Goal: Task Accomplishment & Management: Manage account settings

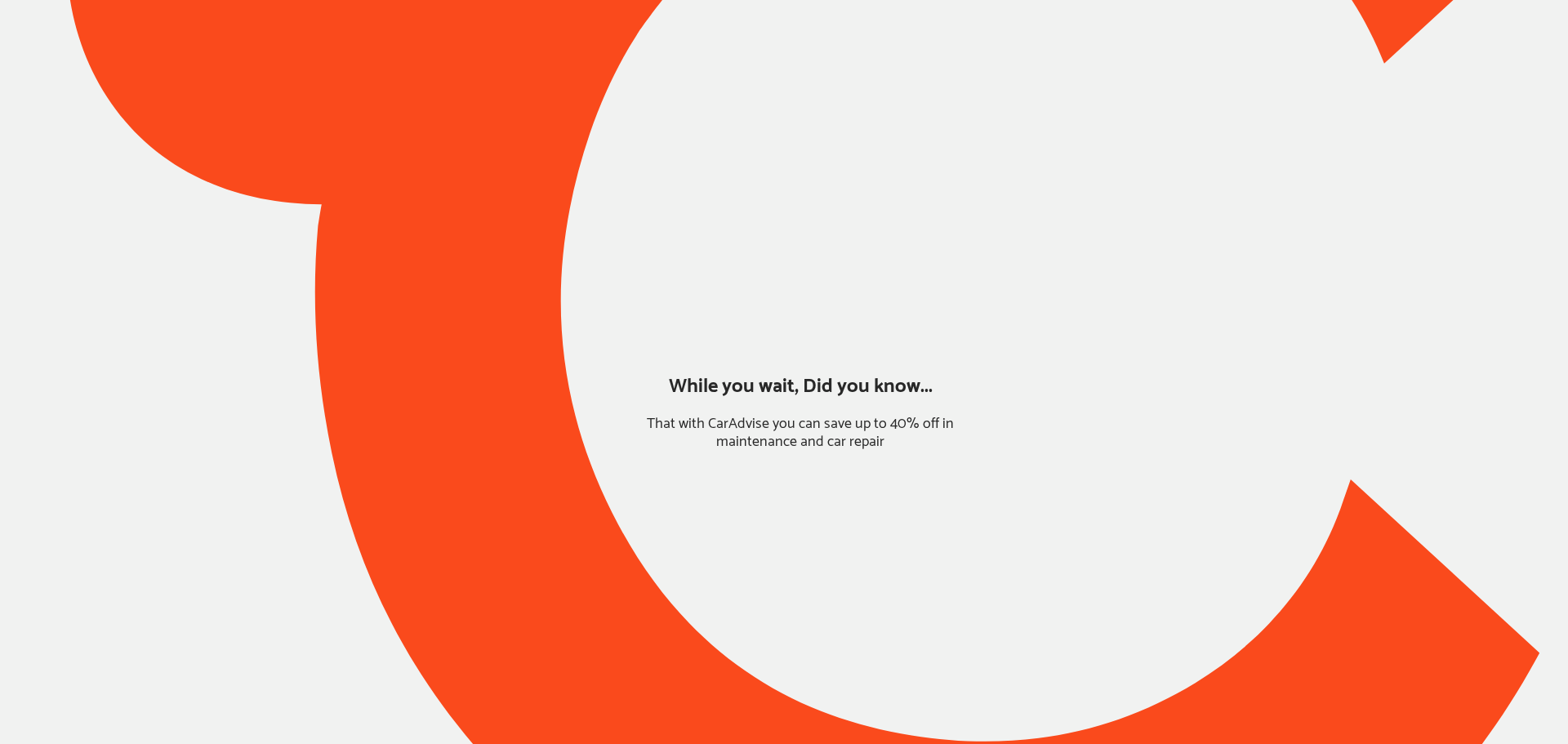
type input "*******"
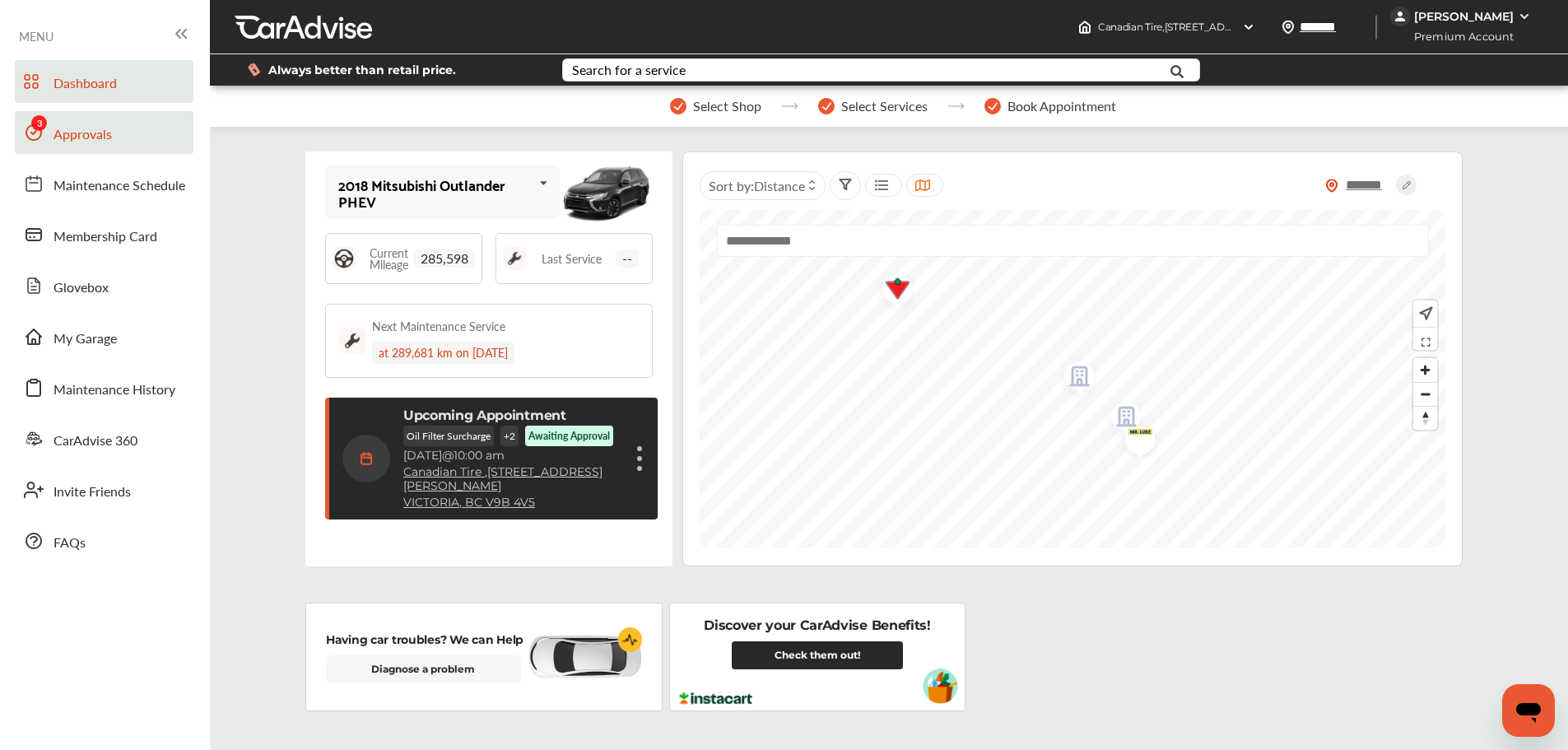
click at [94, 146] on link "Approvals" at bounding box center [103, 133] width 179 height 43
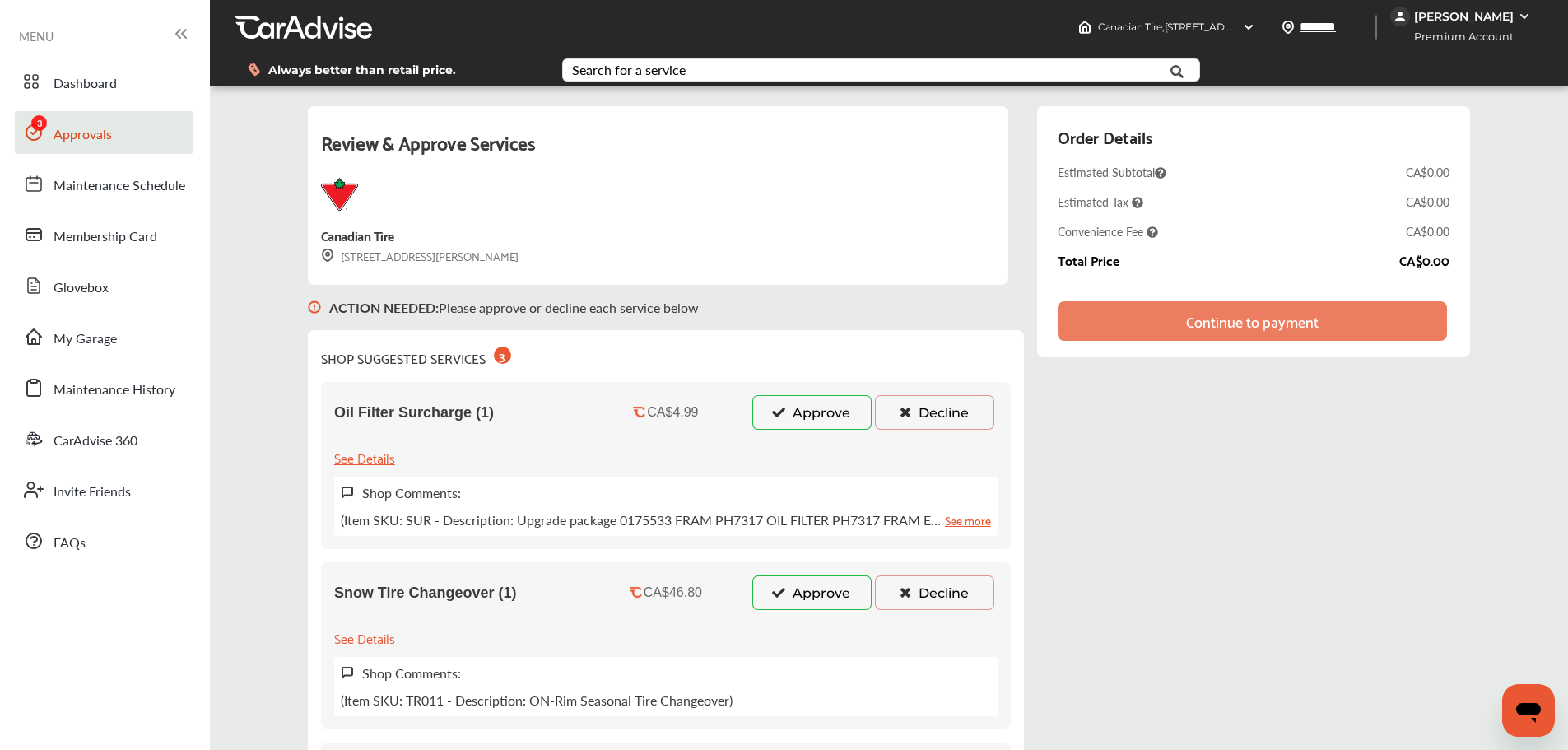
click at [812, 415] on button "Approve" at bounding box center [812, 412] width 119 height 34
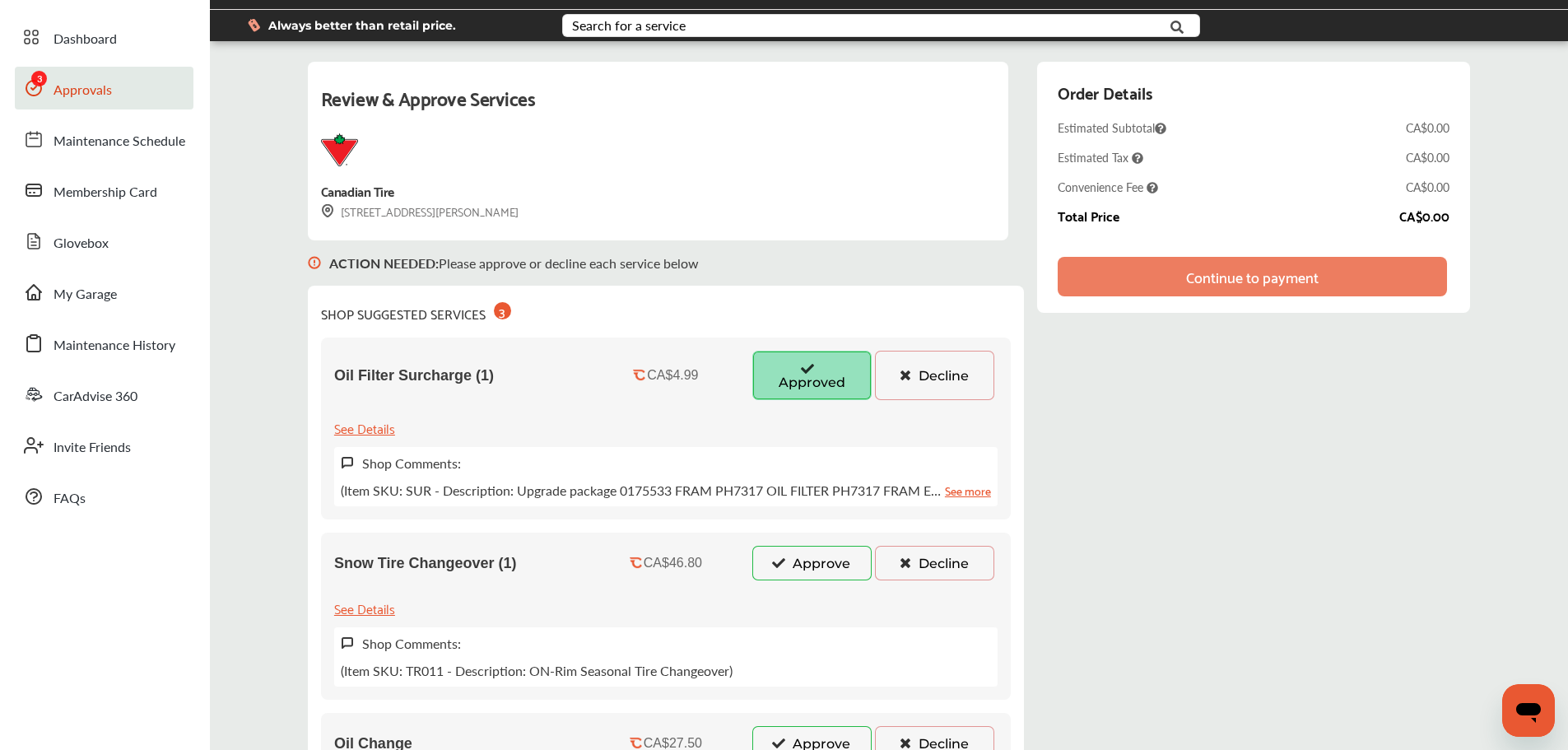
scroll to position [247, 0]
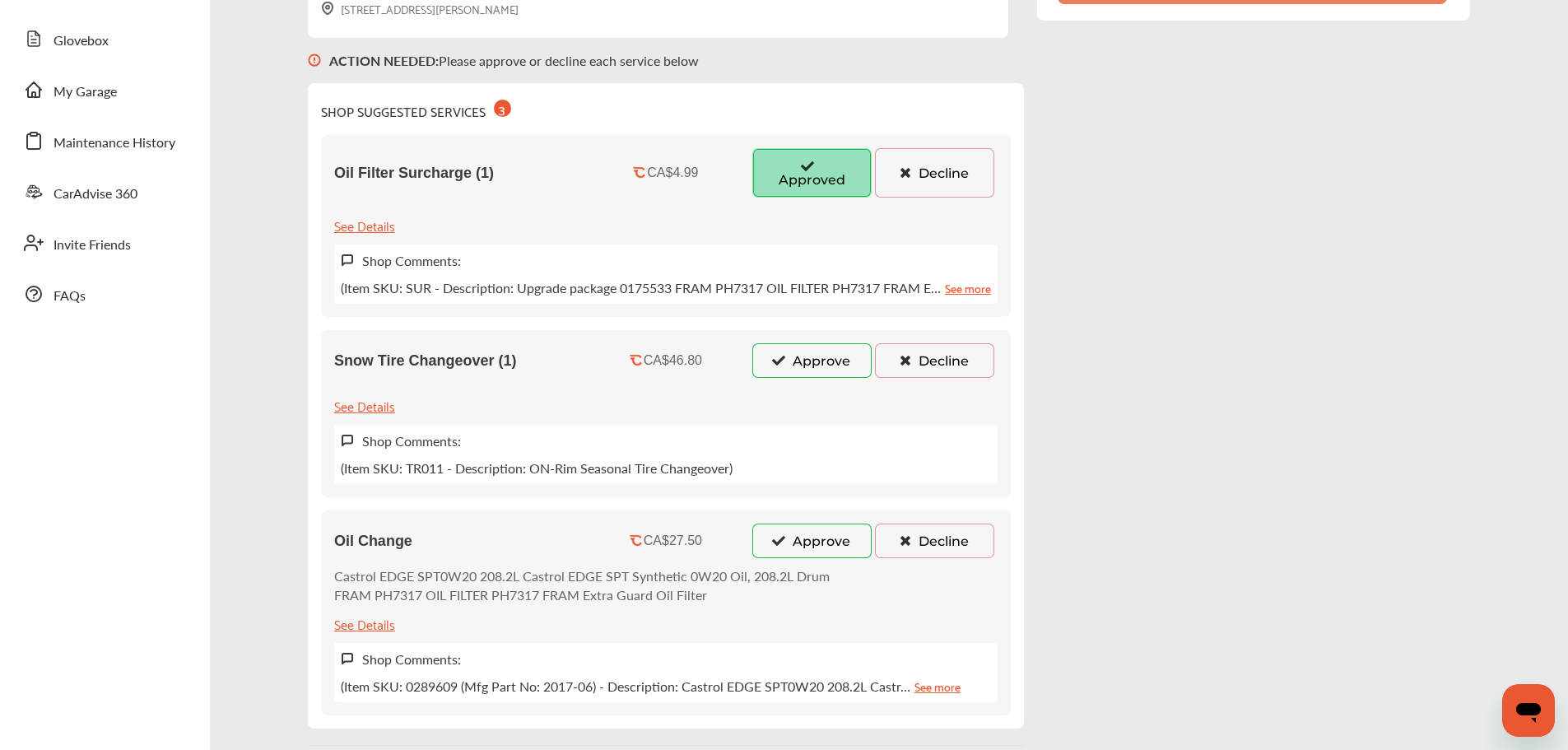
click at [820, 357] on button "Approve" at bounding box center [812, 360] width 119 height 34
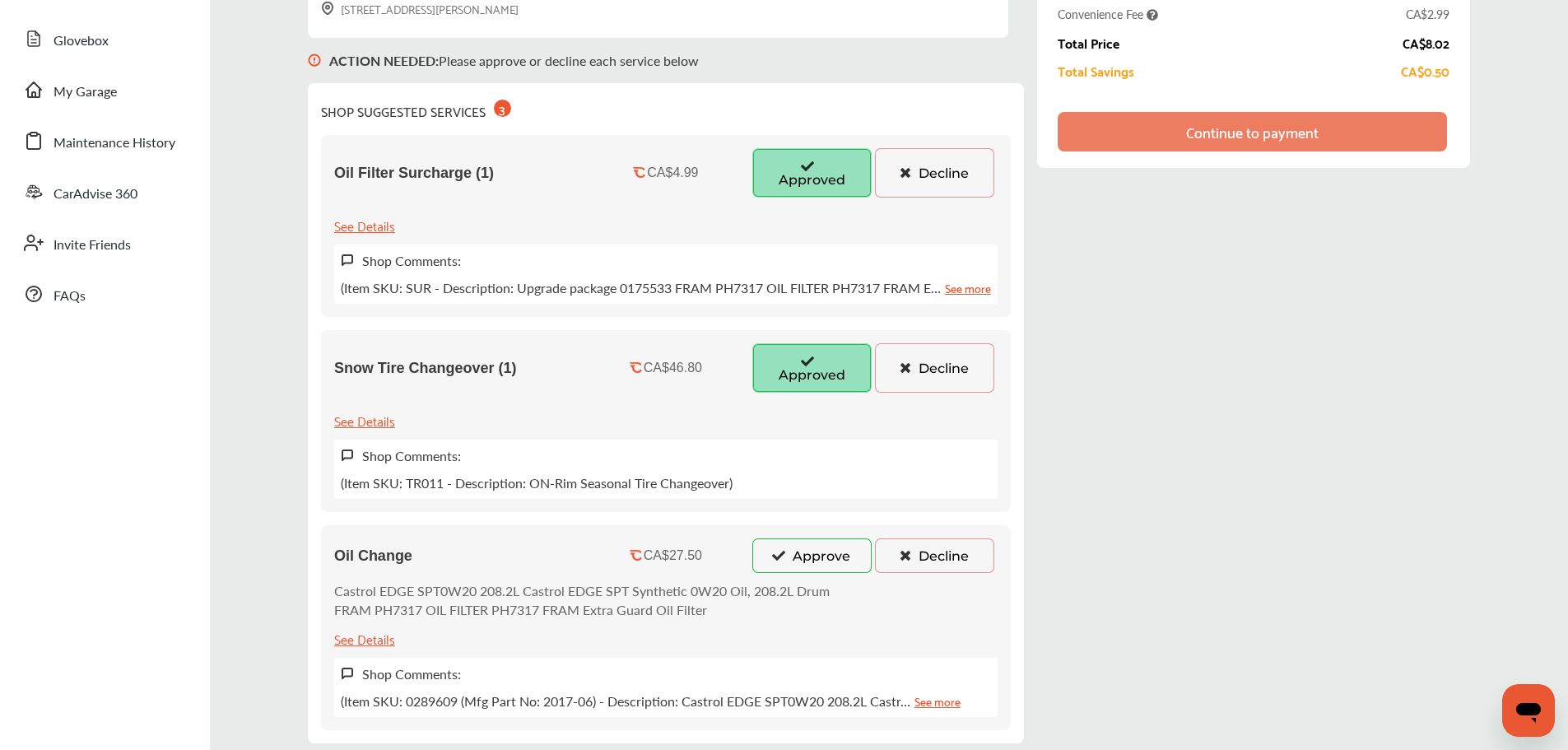
click at [833, 558] on button "Approve" at bounding box center [812, 555] width 119 height 34
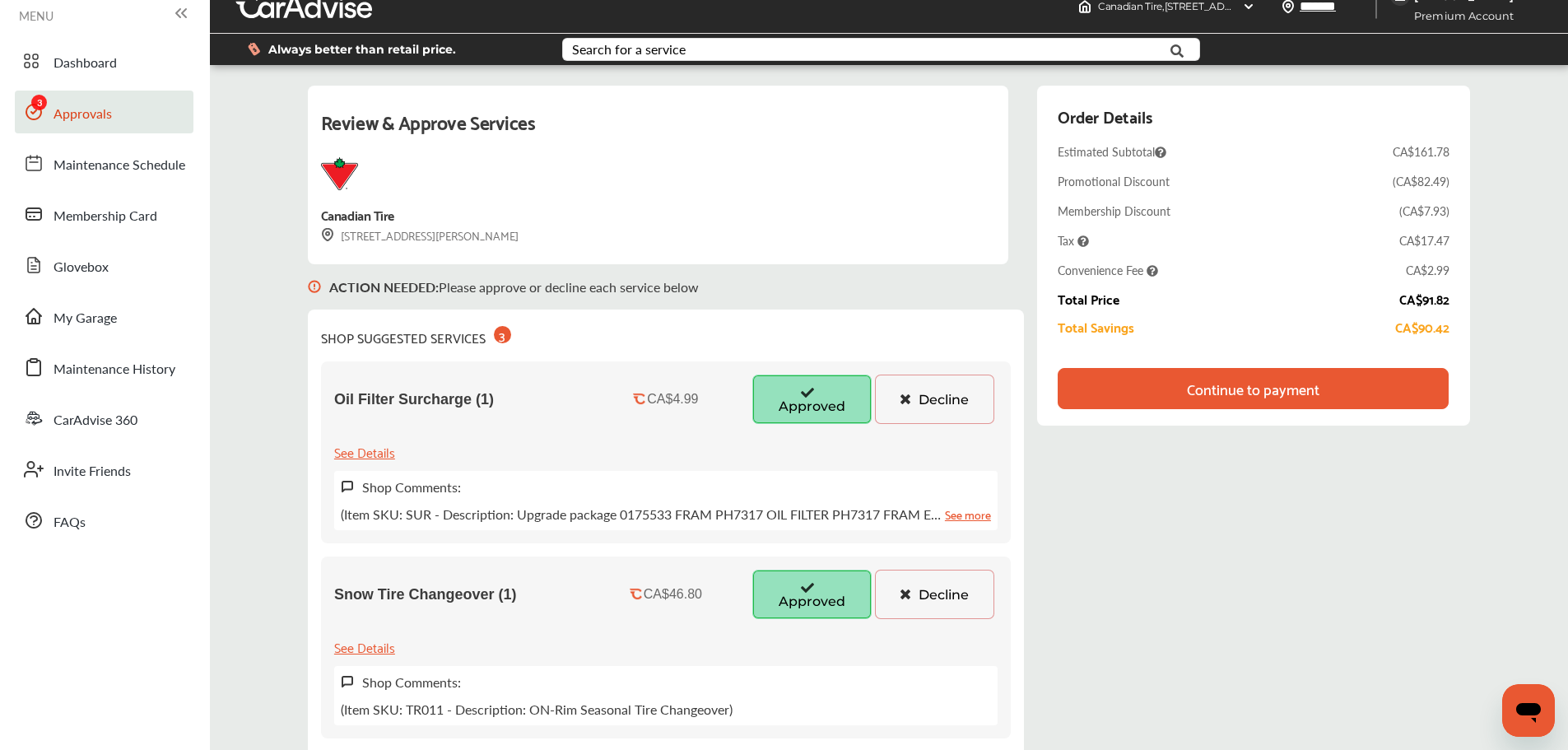
scroll to position [0, 0]
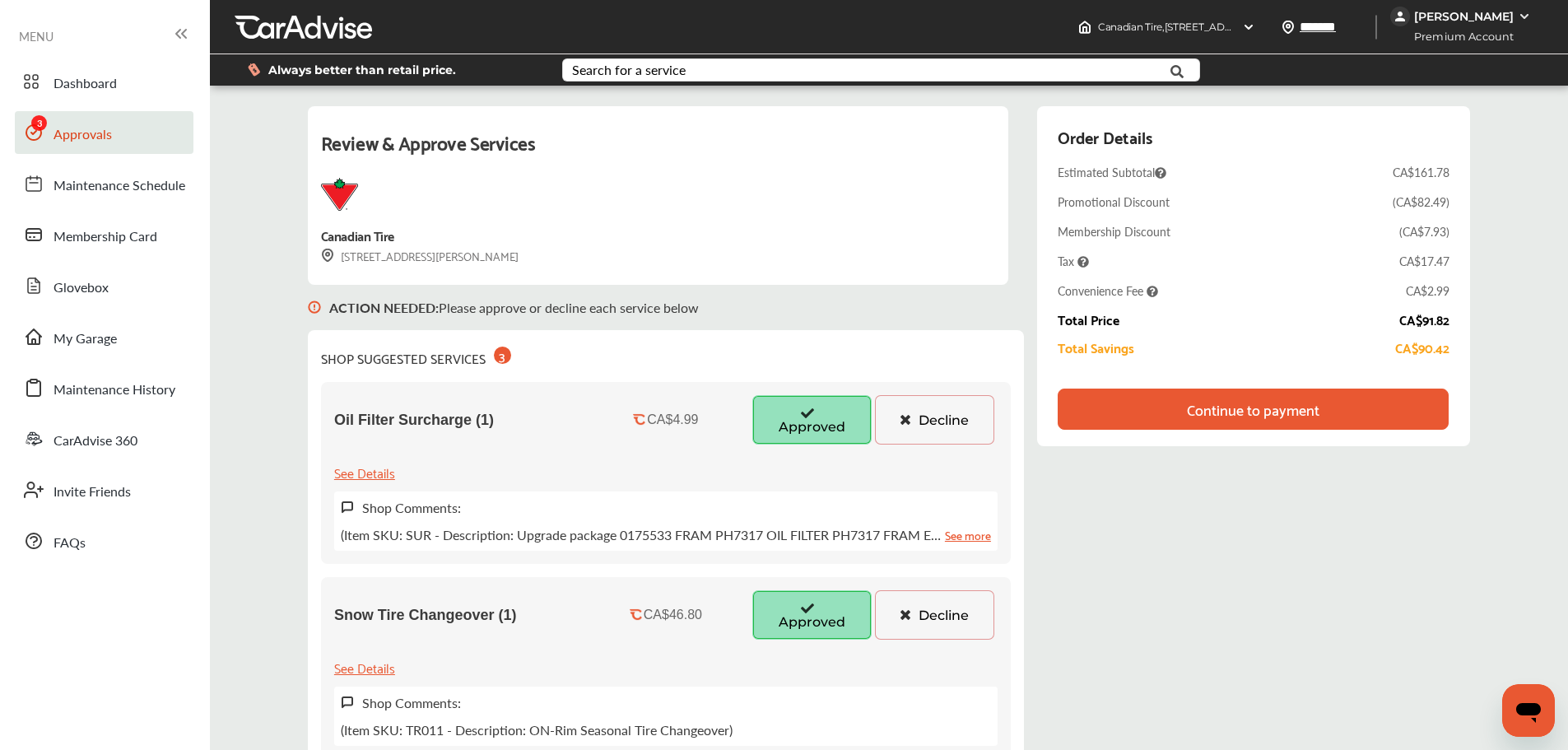
click at [1345, 427] on div "Continue to payment" at bounding box center [1253, 410] width 391 height 41
